Goal: Transaction & Acquisition: Subscribe to service/newsletter

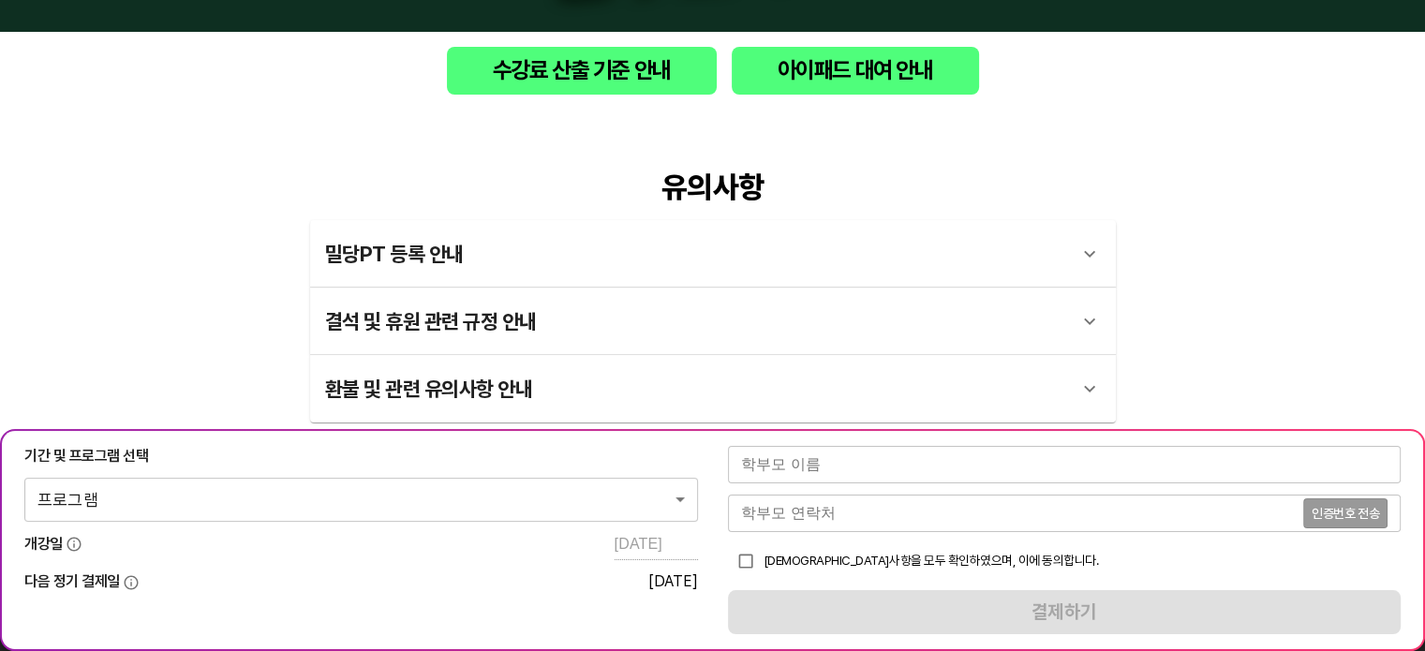
scroll to position [312, 0]
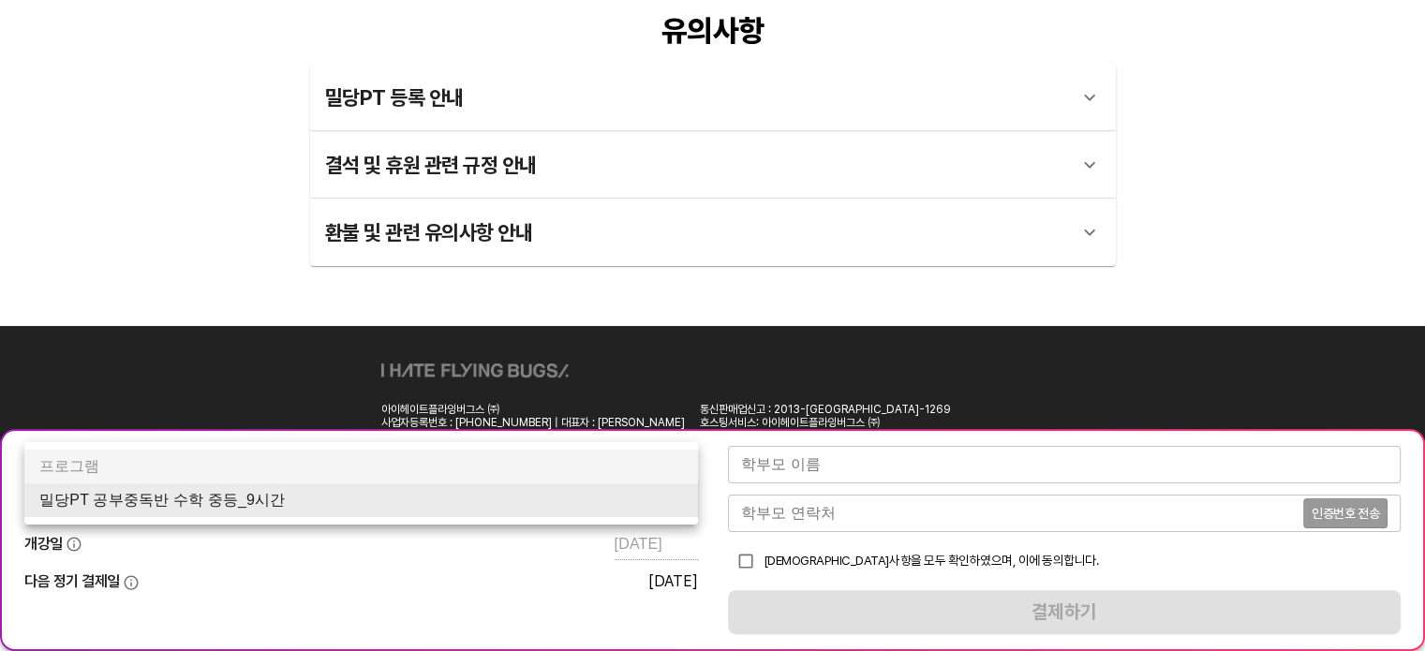
click at [319, 484] on body "수강료 산출 기준 안내 아이패드 대여 안내 유의사항 밀당PT 등록 안내 1 - 1 . 신규등록 신규등록은 밀당PT 각 과목별 프로그램을 처음 …" at bounding box center [712, 219] width 1425 height 1062
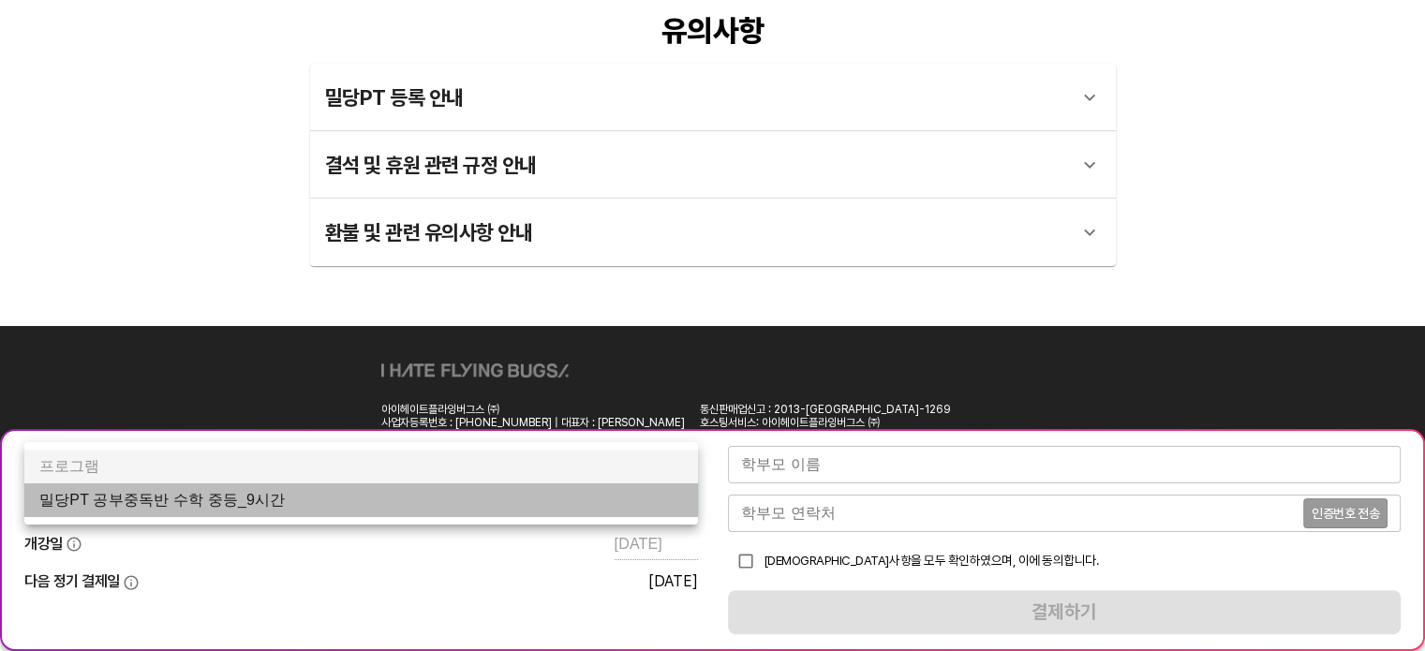
click at [243, 505] on li "밀당PT 공부중독반 수학 중등_9시간" at bounding box center [361, 500] width 674 height 34
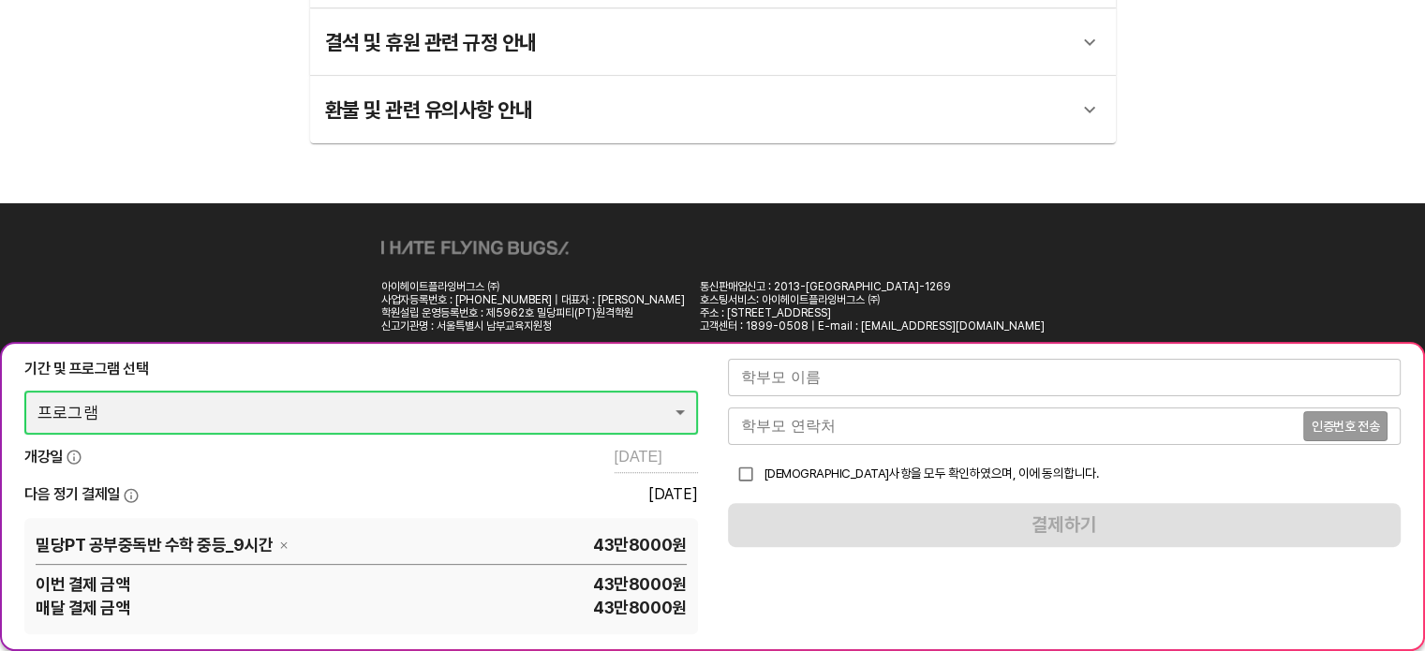
scroll to position [468, 0]
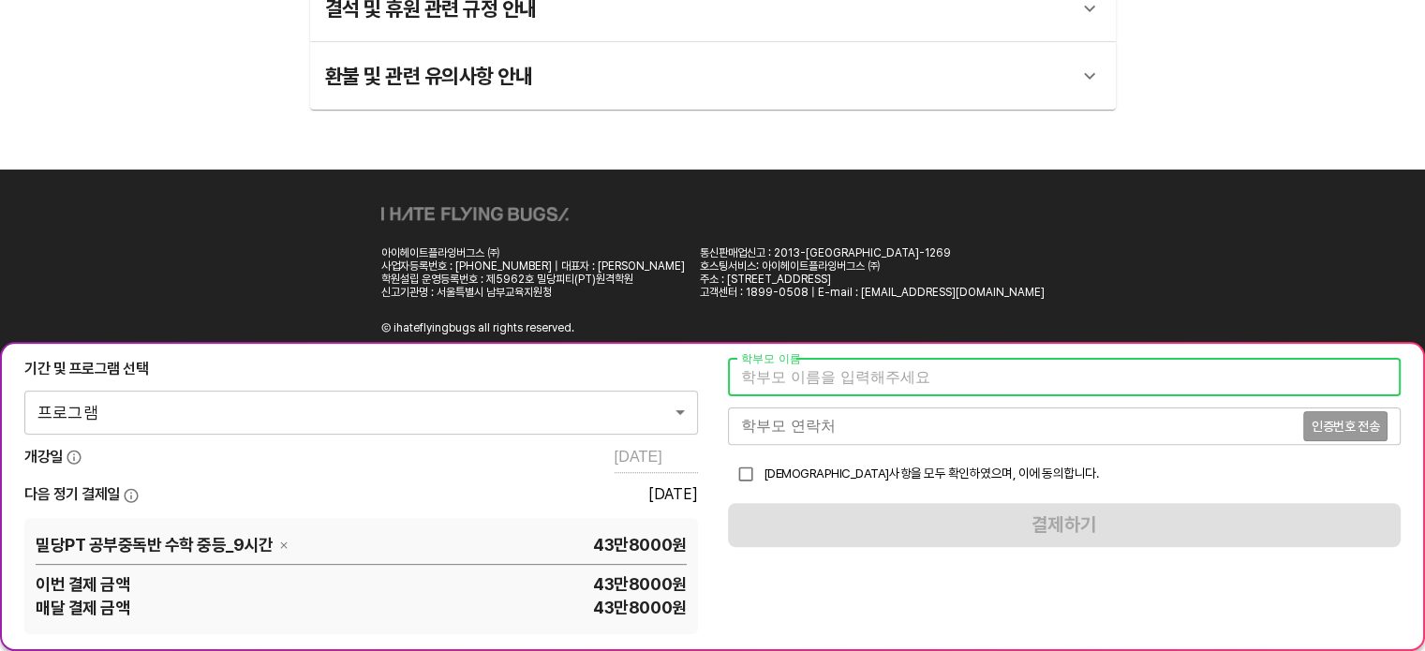
click at [1066, 393] on input "text" at bounding box center [1065, 377] width 674 height 37
type input "a"
type input "[PERSON_NAME]"
click at [878, 424] on input "tel" at bounding box center [1015, 426] width 575 height 37
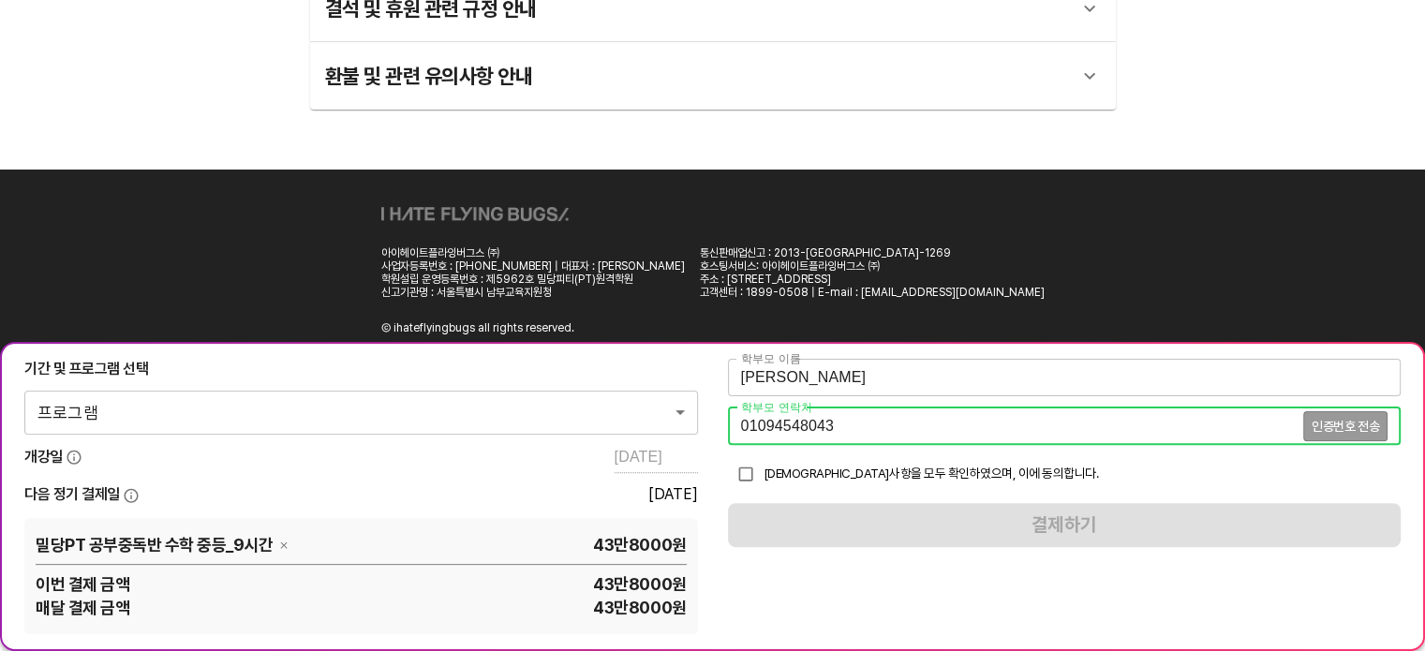
type input "01094548043"
click at [755, 474] on input "checkbox" at bounding box center [746, 474] width 36 height 36
checkbox input "true"
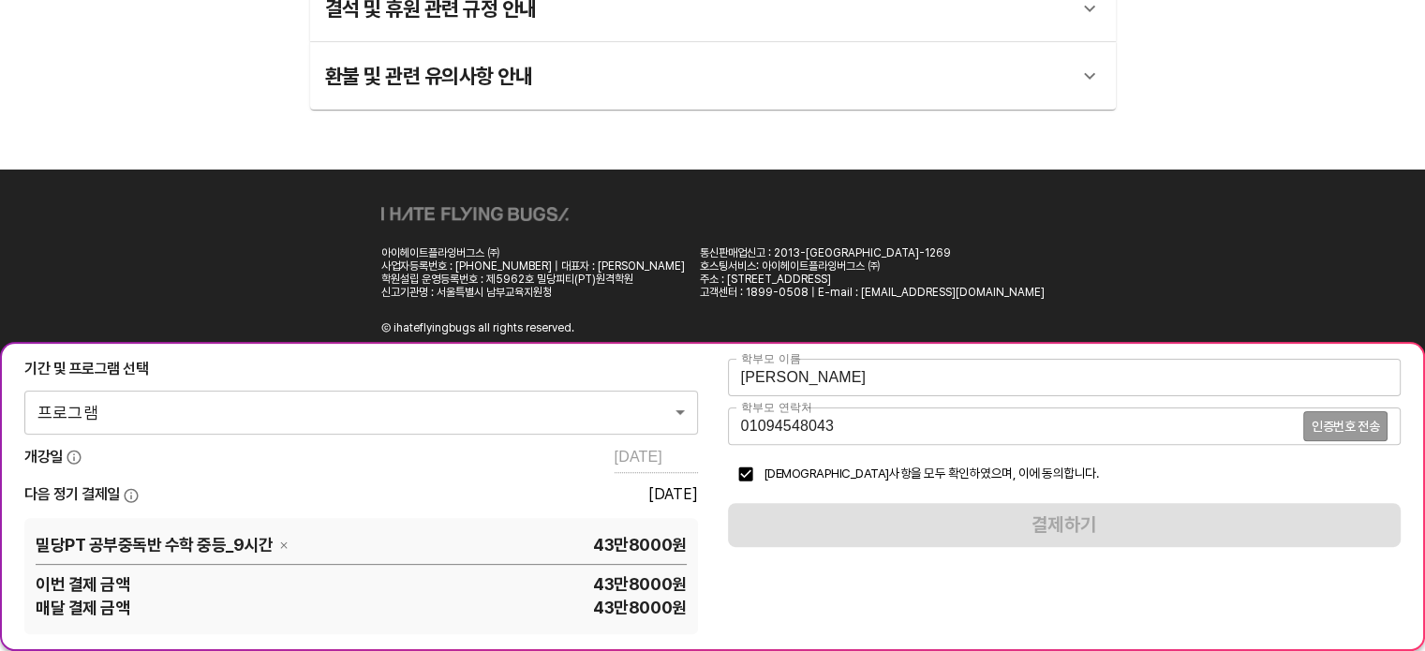
click at [1101, 516] on div "학부모 이름 [PERSON_NAME] 학부모 이름 학부모 연락처 [PHONE_NUMBER] 인증번호 전송 학부모 연락처 유의사항을 모두 확인하…" at bounding box center [1065, 453] width 674 height 188
click at [1328, 428] on span "인증번호 전송" at bounding box center [1345, 426] width 67 height 13
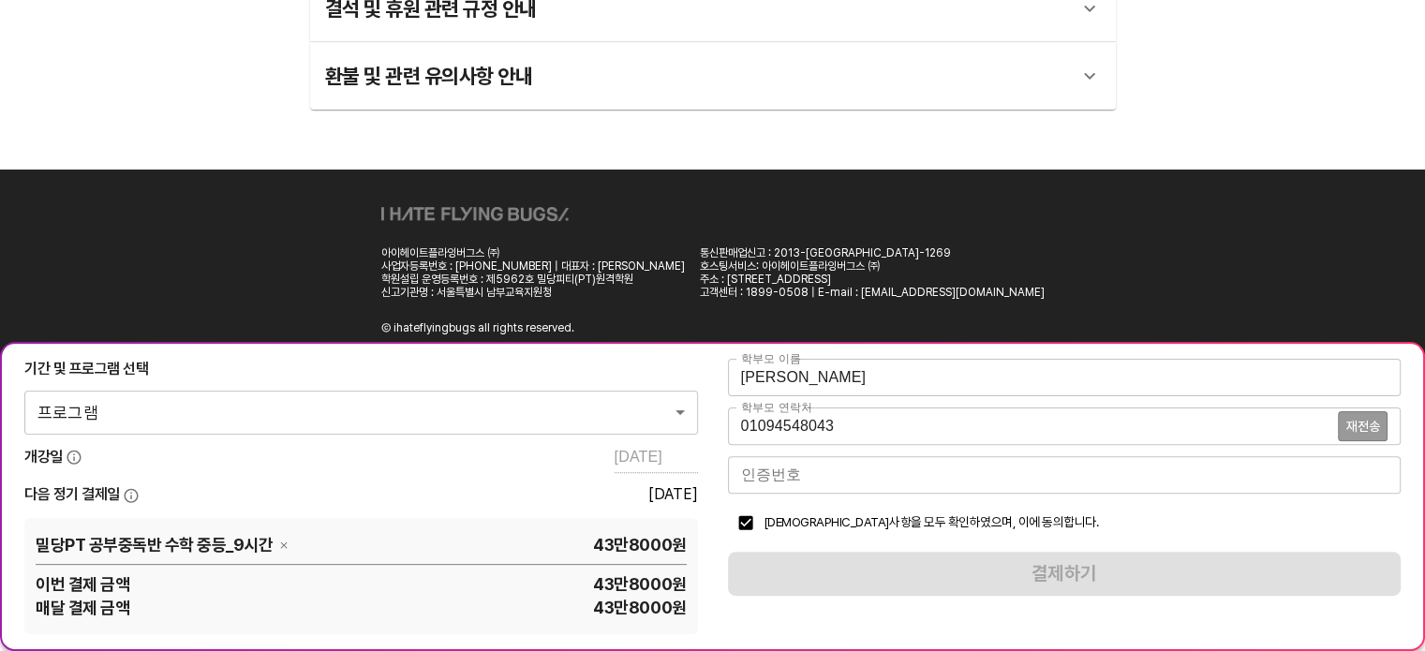
click at [823, 486] on input "number" at bounding box center [1065, 474] width 674 height 37
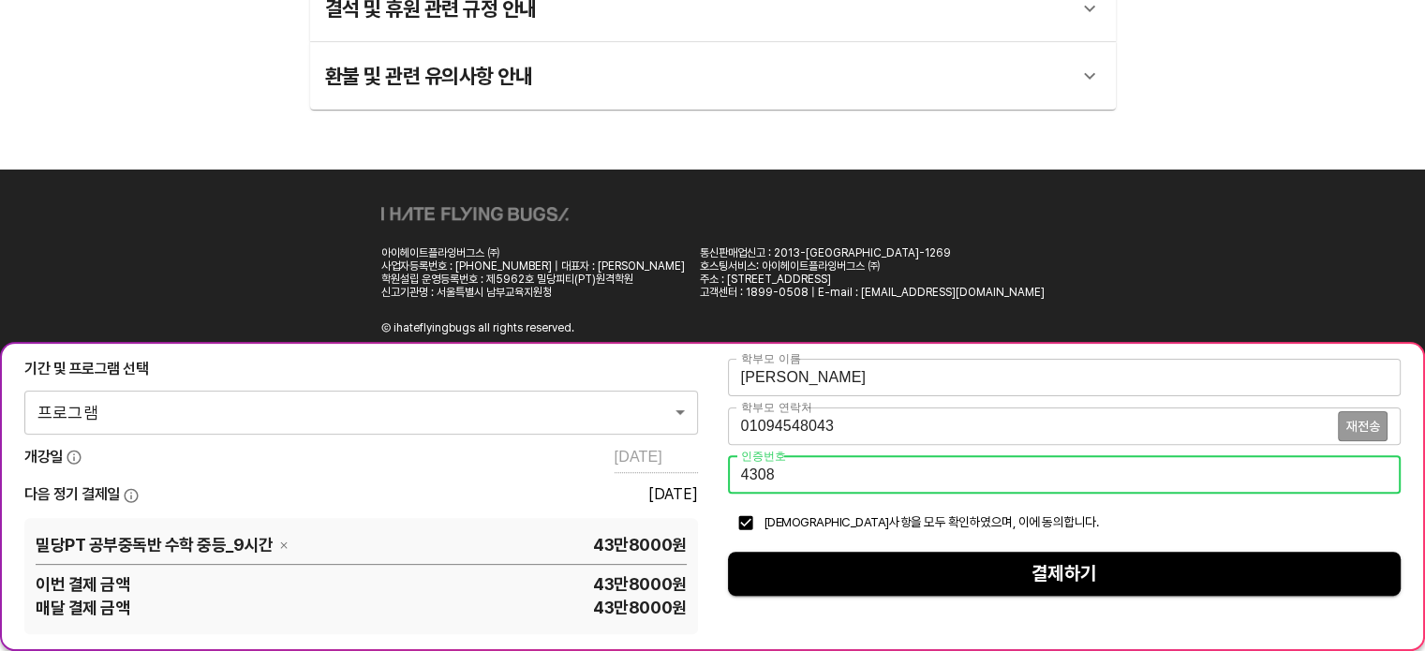
type input "4308"
click at [1027, 572] on span "결제하기" at bounding box center [1065, 573] width 644 height 33
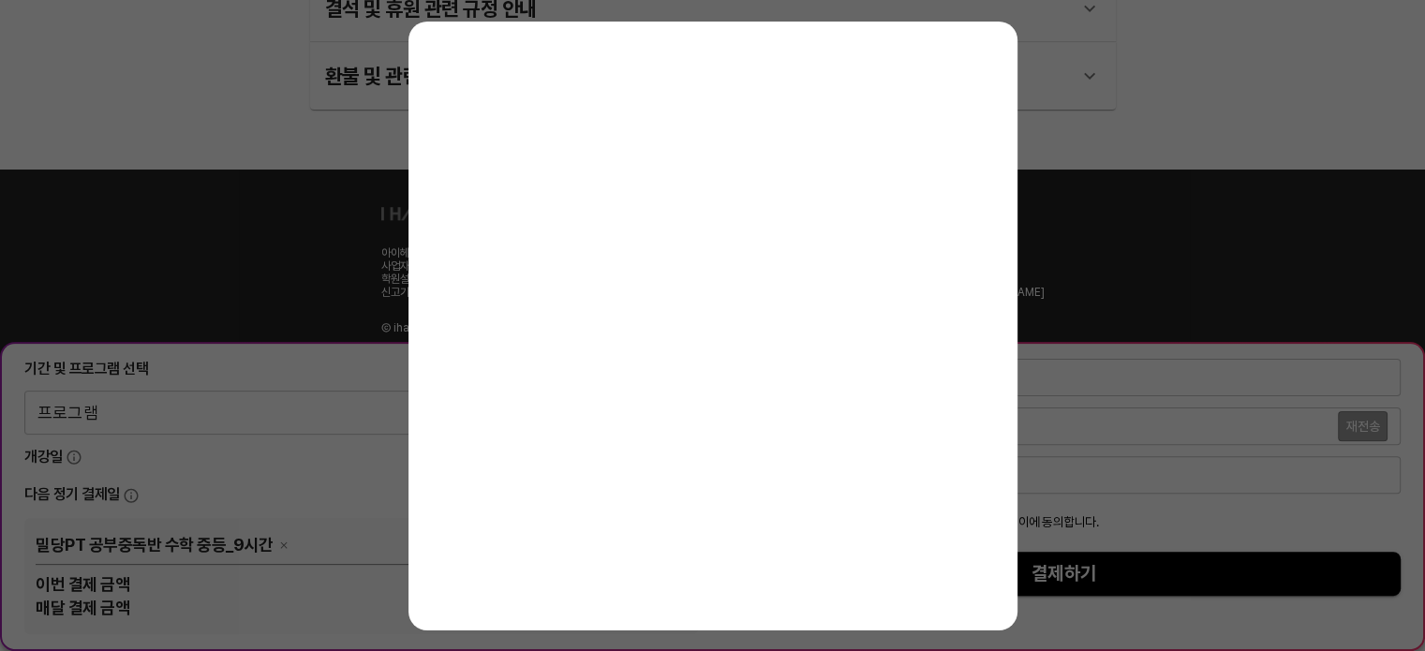
scroll to position [312, 0]
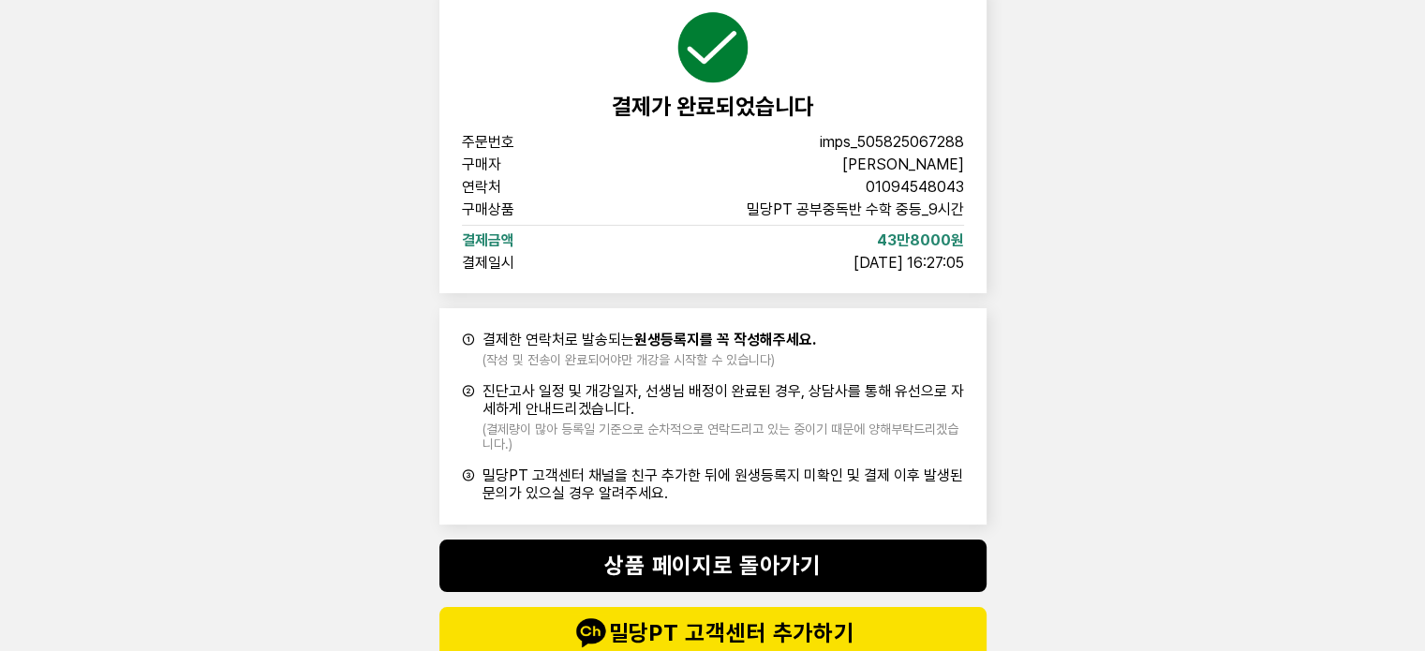
scroll to position [38, 0]
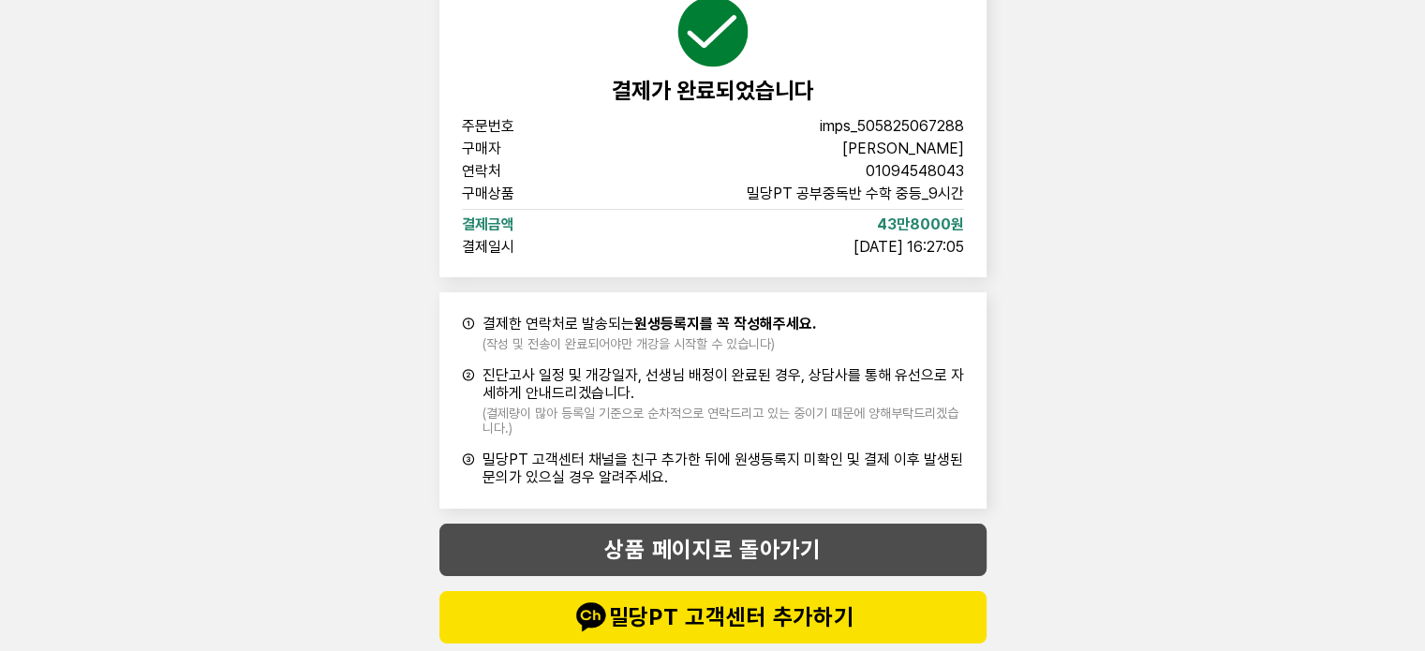
click at [788, 536] on span "상품 페이지로 돌아가기" at bounding box center [713, 549] width 472 height 37
